Goal: Task Accomplishment & Management: Use online tool/utility

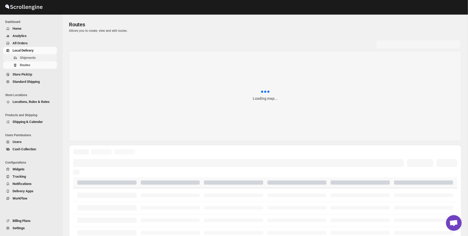
click at [40, 58] on span "Shipments" at bounding box center [38, 57] width 36 height 5
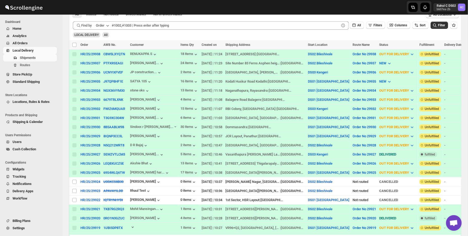
scroll to position [97, 0]
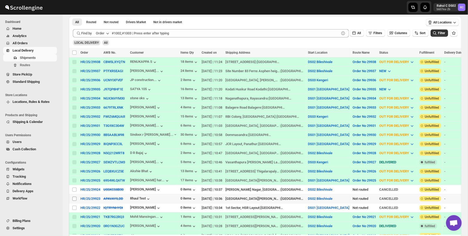
click at [75, 199] on input "Select shipment" at bounding box center [74, 199] width 4 height 4
checkbox input "true"
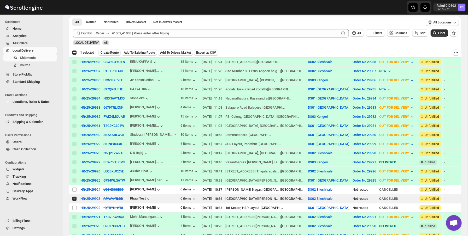
click at [112, 53] on span "Create Route" at bounding box center [109, 53] width 18 height 4
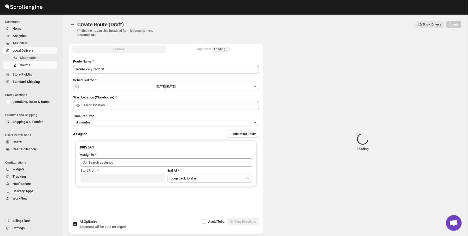
type input "DS02 Bileshivale"
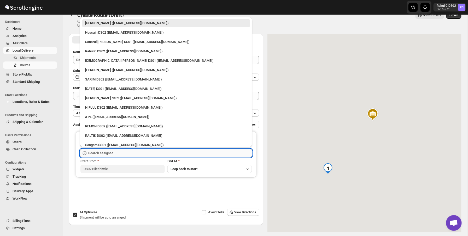
click at [160, 152] on input "text" at bounding box center [170, 153] width 164 height 8
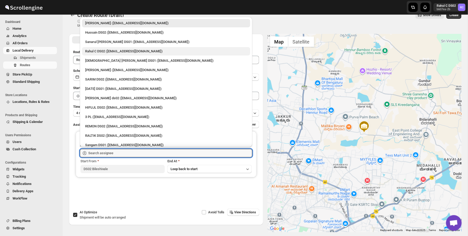
click at [115, 50] on div "Rahul C DS02 ([EMAIL_ADDRESS][DOMAIN_NAME])" at bounding box center [166, 51] width 162 height 5
type input "Rahul C DS02 ([EMAIL_ADDRESS][DOMAIN_NAME])"
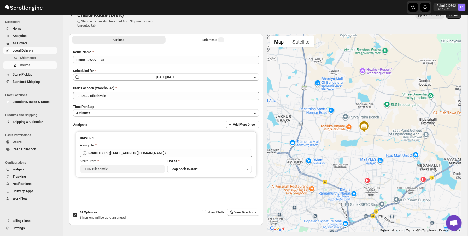
click at [450, 19] on div "Create Route (Draft) ⓘ Shipments can also be added from Shipments menu Unrouted…" at bounding box center [265, 19] width 392 height 16
click at [453, 18] on button "Create" at bounding box center [453, 14] width 15 height 7
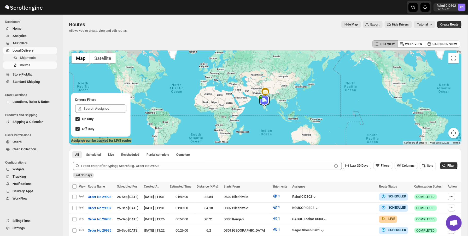
click at [42, 60] on span "Shipments" at bounding box center [38, 57] width 36 height 5
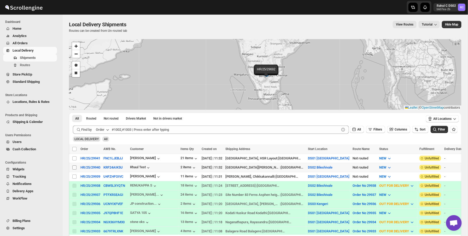
click at [74, 166] on input "Select shipment" at bounding box center [74, 168] width 4 height 4
checkbox input "true"
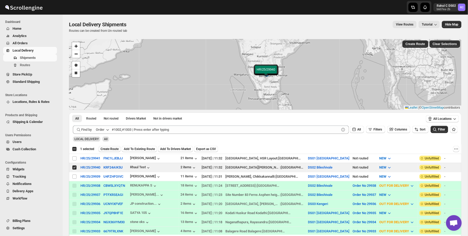
click at [112, 146] on button "Create Route" at bounding box center [109, 149] width 22 height 6
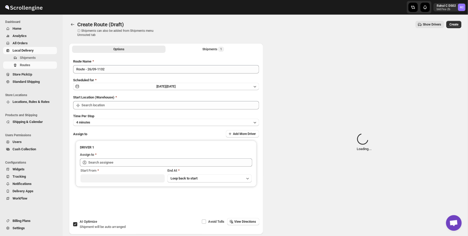
type input "DS02 Bileshivale"
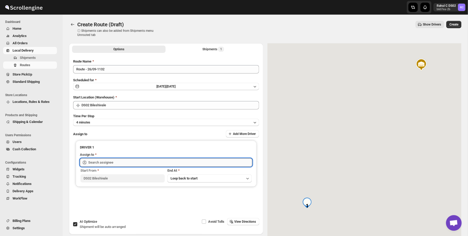
click at [109, 163] on input "text" at bounding box center [170, 163] width 164 height 8
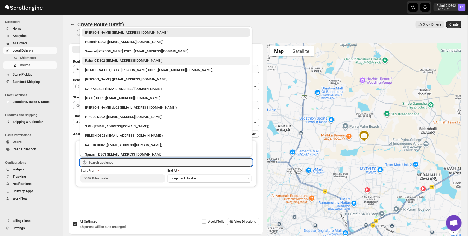
click at [115, 64] on div "Rahul C DS02 ([EMAIL_ADDRESS][DOMAIN_NAME])" at bounding box center [166, 61] width 168 height 8
type input "Rahul C DS02 ([EMAIL_ADDRESS][DOMAIN_NAME])"
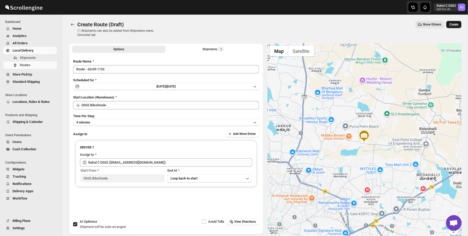
click at [453, 25] on span "Create" at bounding box center [453, 24] width 9 height 4
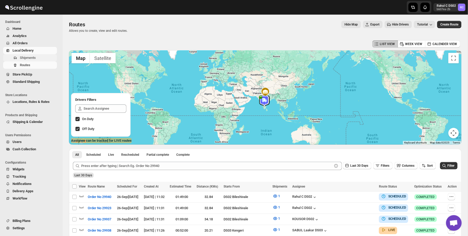
click at [31, 60] on span "Shipments" at bounding box center [28, 58] width 16 height 4
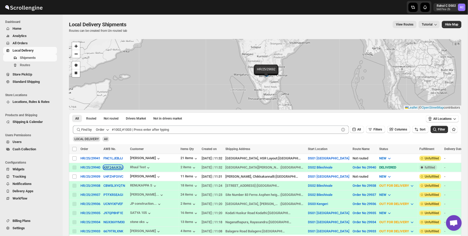
click at [119, 169] on button "KRF24AIK5U" at bounding box center [112, 168] width 19 height 4
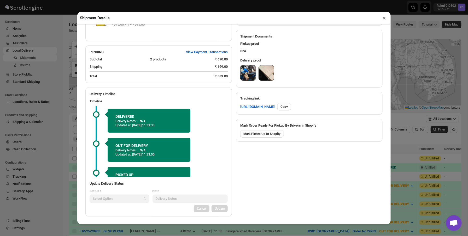
scroll to position [203, 0]
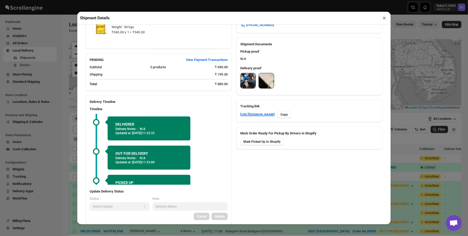
click at [248, 78] on img at bounding box center [247, 80] width 15 height 15
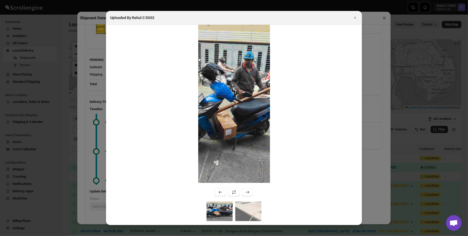
click at [246, 201] on div ":r15pt:" at bounding box center [234, 113] width 256 height 177
click at [246, 203] on img ":r15pt:" at bounding box center [248, 212] width 26 height 20
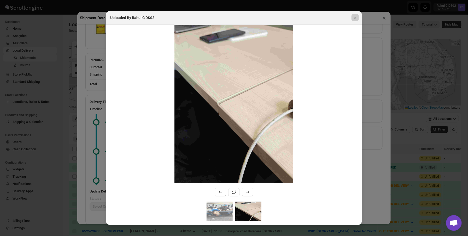
click at [72, 73] on div at bounding box center [234, 118] width 468 height 236
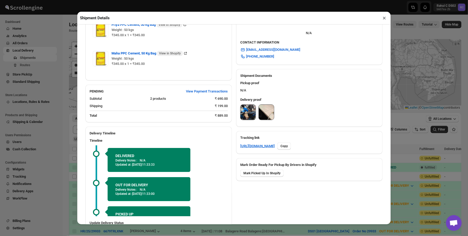
scroll to position [171, 0]
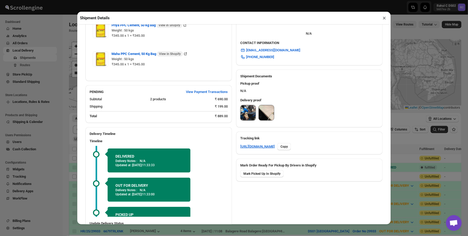
click at [35, 88] on div "Shipment Details × HR/25/29940 Awb : KRF24AIK5U DATE [DATE] | 11:32 Success DEL…" at bounding box center [234, 118] width 468 height 236
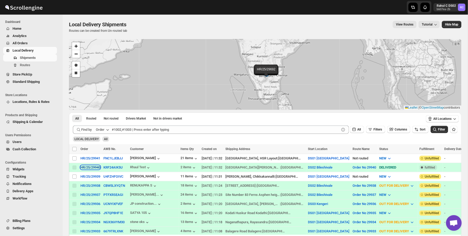
click at [92, 166] on div "HR/25/29940" at bounding box center [90, 168] width 20 height 4
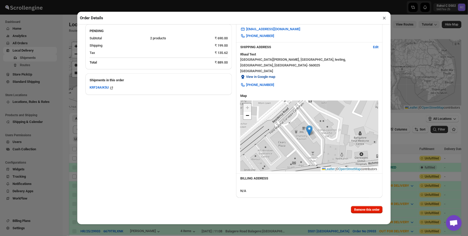
scroll to position [0, 0]
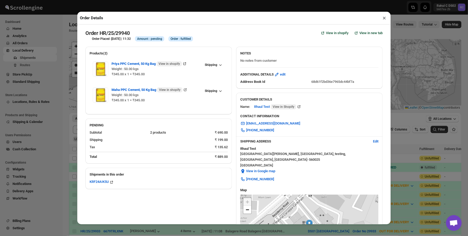
click at [448, 65] on div "Order Details × Order HR/25/29940 View in shopify View in new tab Order Placed …" at bounding box center [234, 118] width 468 height 236
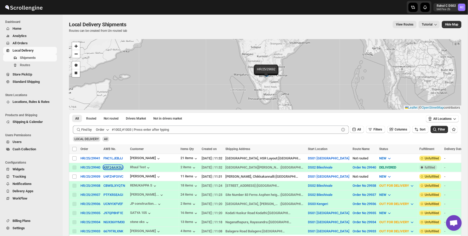
click at [117, 166] on button "KRF24AIK5U" at bounding box center [112, 168] width 19 height 4
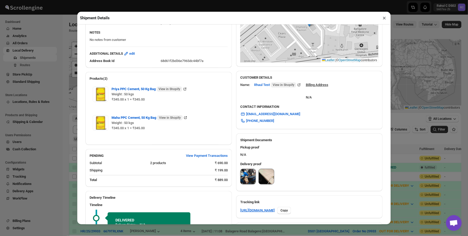
scroll to position [170, 0]
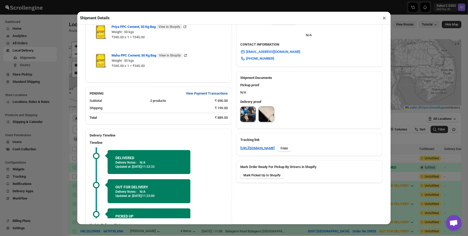
click at [199, 96] on span "View Payment Transactions" at bounding box center [207, 93] width 42 height 5
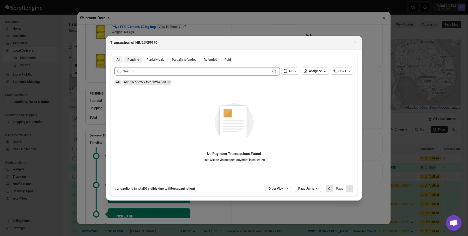
click at [134, 62] on span "Pending" at bounding box center [133, 60] width 12 height 4
click at [115, 57] on button "All" at bounding box center [118, 59] width 10 height 7
click at [238, 31] on div at bounding box center [234, 118] width 468 height 236
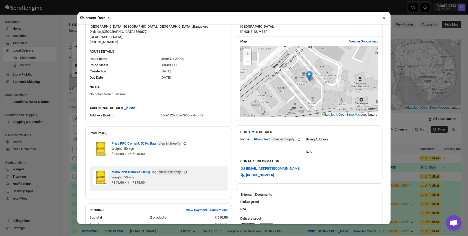
scroll to position [211, 0]
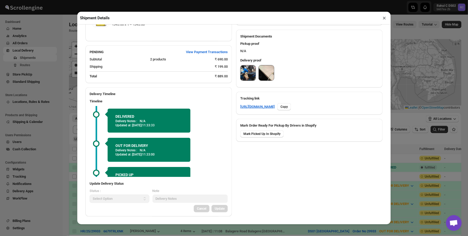
click at [249, 74] on img at bounding box center [247, 73] width 15 height 15
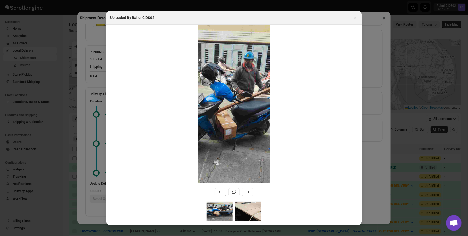
click at [245, 219] on img ":r15qp:" at bounding box center [248, 212] width 26 height 20
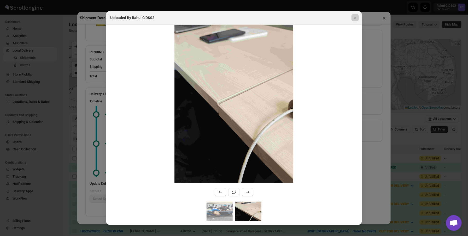
click at [366, 146] on div at bounding box center [234, 118] width 468 height 236
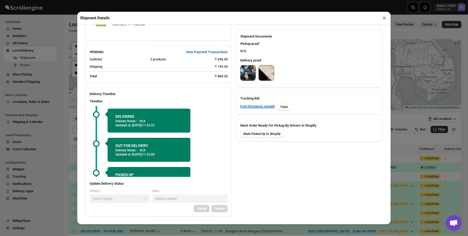
click at [70, 168] on div "Shipment Details × HR/25/29940 Awb : KRF24AIK5U DATE [DATE] | 11:32 Success DEL…" at bounding box center [234, 118] width 468 height 236
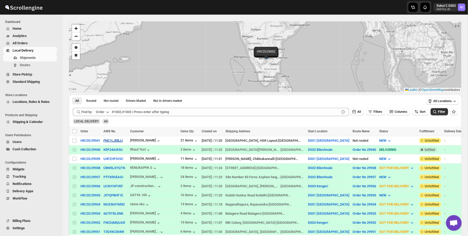
scroll to position [9, 0]
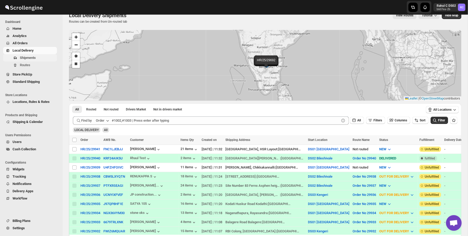
click at [30, 59] on span "Shipments" at bounding box center [28, 58] width 16 height 4
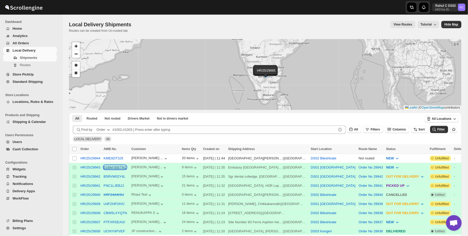
click at [112, 168] on button "6SBMXBBTM2" at bounding box center [115, 168] width 23 height 4
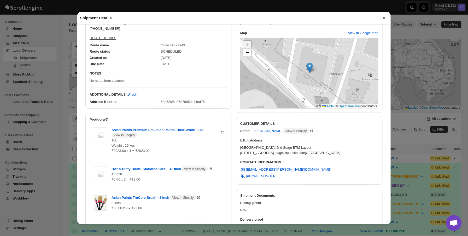
scroll to position [18, 0]
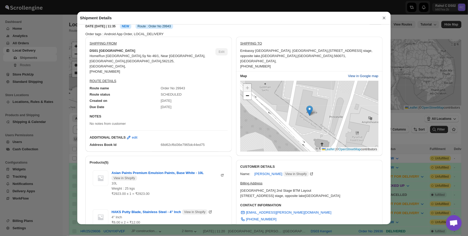
click at [364, 74] on span "View in Google map" at bounding box center [363, 76] width 30 height 5
